Goal: Ask a question

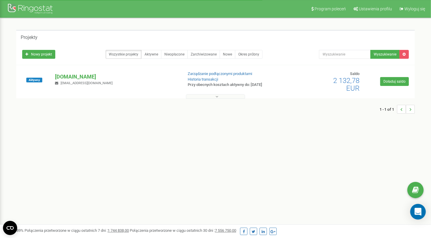
click at [418, 215] on icon "Open Intercom Messenger" at bounding box center [418, 212] width 8 height 8
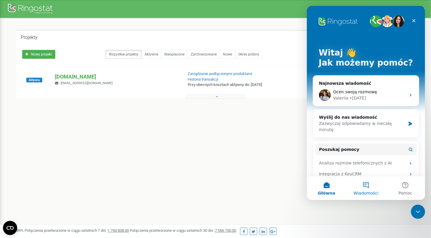
click at [364, 188] on button "Wiadomości" at bounding box center [365, 189] width 39 height 24
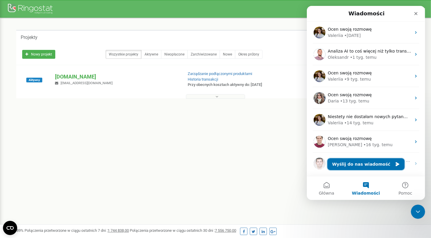
click at [357, 165] on button "Wyślij do nas wiadomość" at bounding box center [365, 165] width 77 height 12
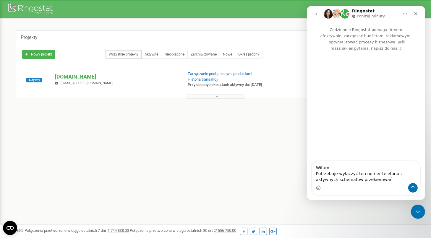
type textarea "Witam Potrzebuję wyłączyć ten numer telefonu z aktywnych schematów przekierowań…"
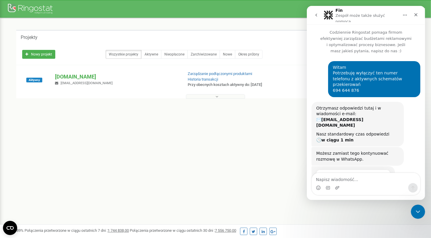
scroll to position [13, 0]
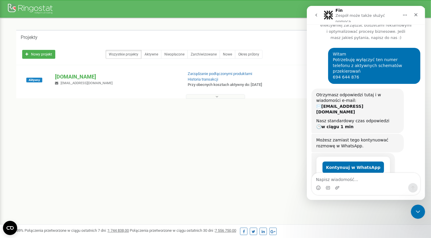
click at [213, 184] on div "Program poleceń Ustawienia profilu Wyloguj się Projekty Nowy projekt Wszystkie …" at bounding box center [215, 177] width 431 height 355
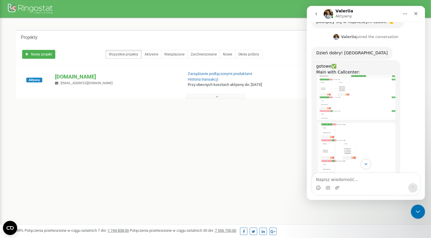
scroll to position [326, 0]
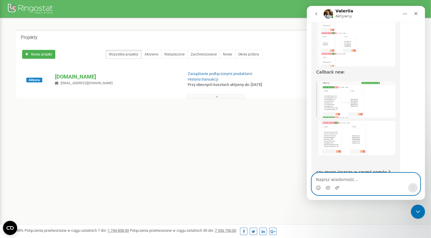
click at [363, 176] on textarea "Napisz wiadomość..." at bounding box center [366, 178] width 108 height 10
type textarea "to wszystko, dziękuję"
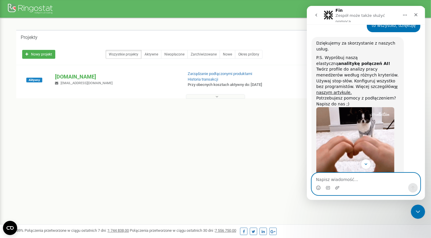
scroll to position [520, 0]
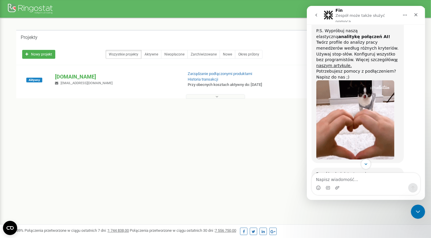
click at [367, 113] on img "Valeriia mówi…" at bounding box center [355, 119] width 78 height 79
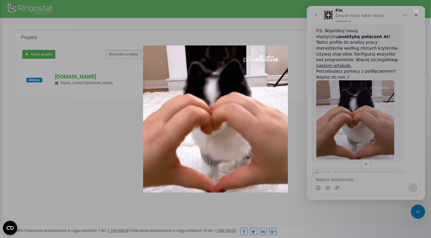
click at [96, 128] on div "Komunikator Intercom" at bounding box center [215, 119] width 431 height 238
